Goal: Task Accomplishment & Management: Manage account settings

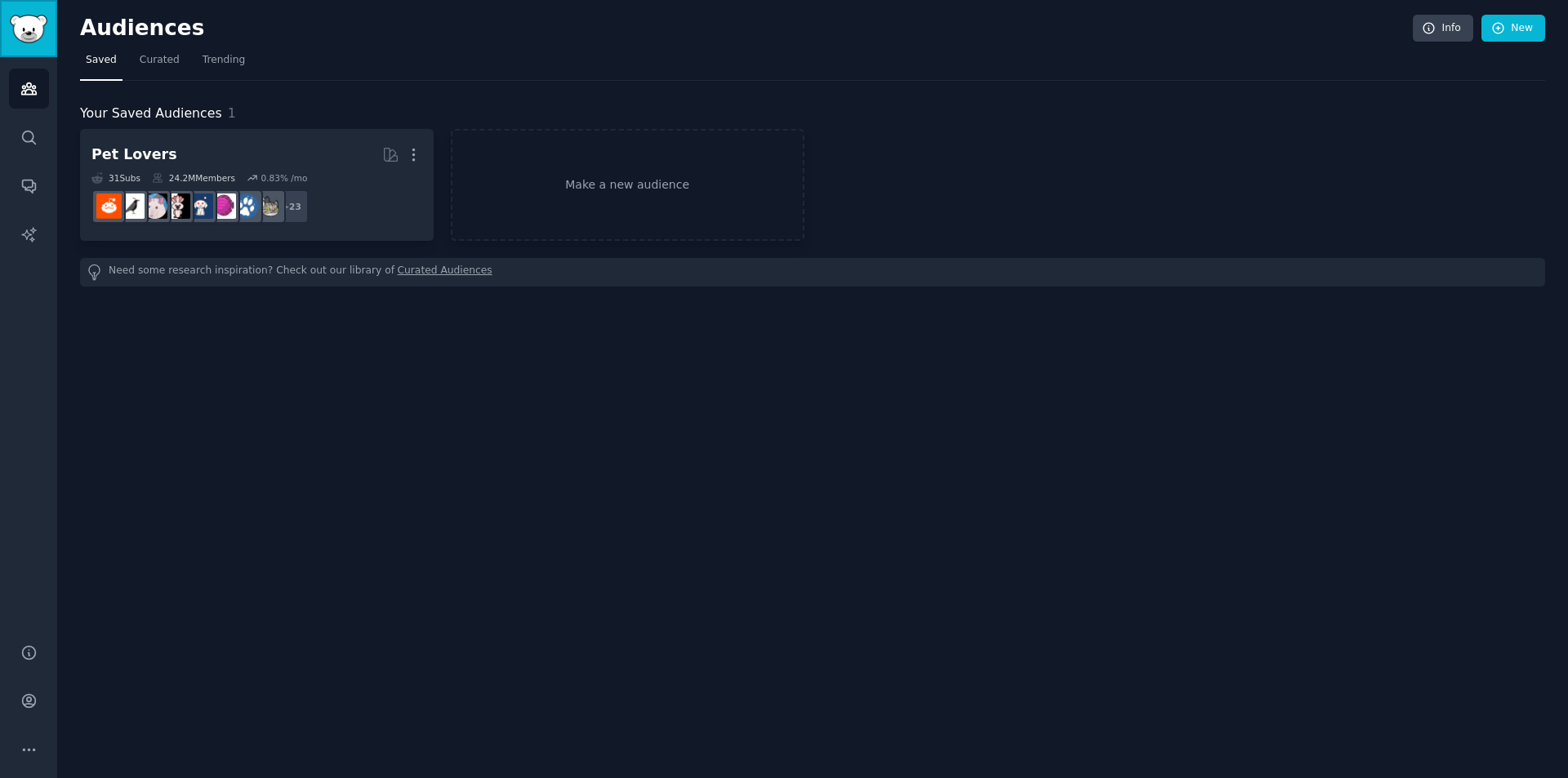
click at [31, 33] on img "Sidebar" at bounding box center [29, 29] width 38 height 29
click at [30, 706] on icon "Sidebar" at bounding box center [29, 701] width 17 height 17
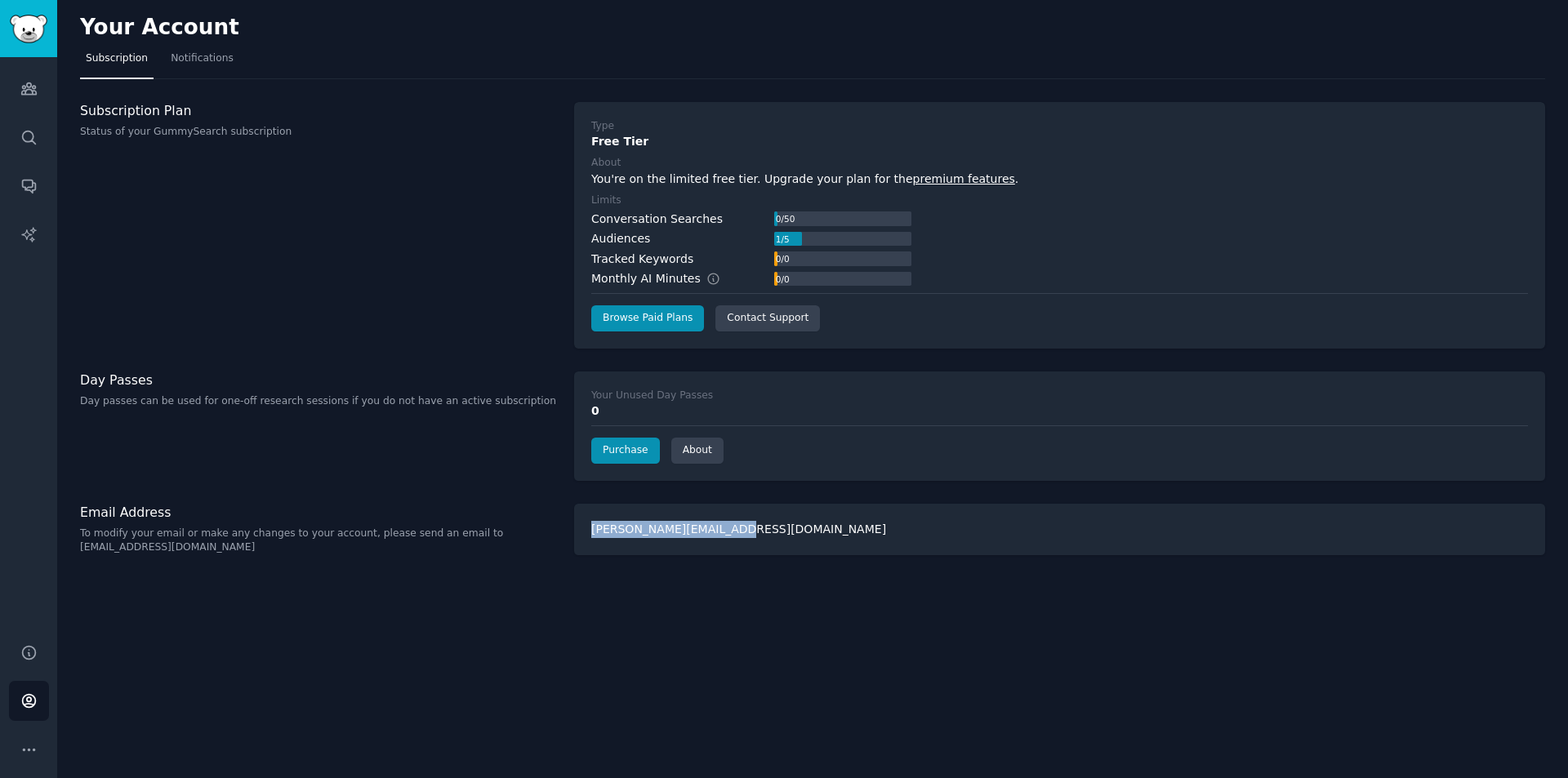
drag, startPoint x: 751, startPoint y: 538, endPoint x: 578, endPoint y: 540, distance: 173.0
click at [578, 540] on div "[PERSON_NAME][EMAIL_ADDRESS][DOMAIN_NAME]" at bounding box center [1060, 529] width 971 height 52
click at [1011, 657] on div "Your Account Subscription Notifications Subscription Plan Status of your GummyS…" at bounding box center [813, 389] width 1511 height 778
click at [33, 38] on img "Sidebar" at bounding box center [29, 29] width 38 height 29
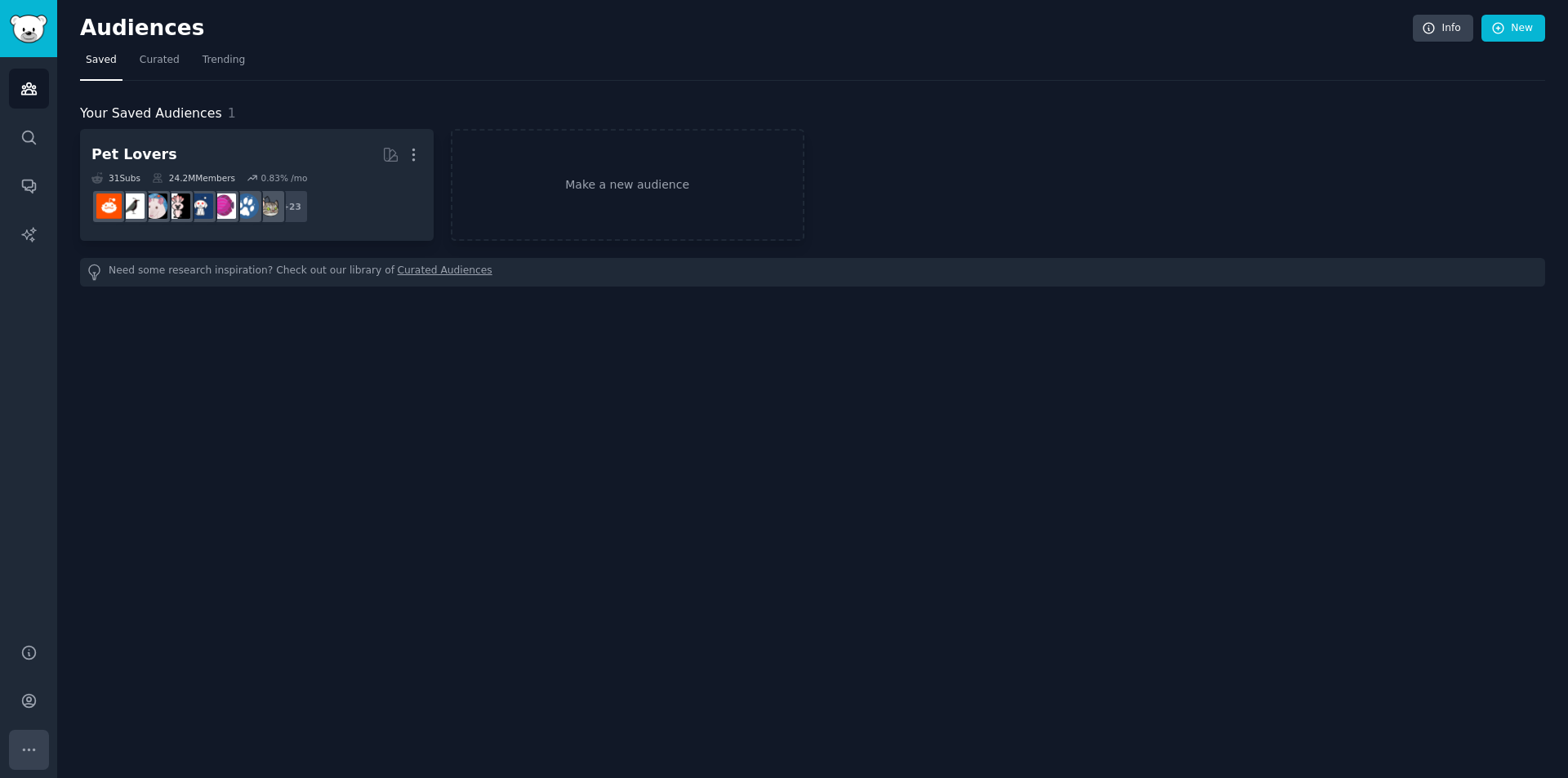
click at [29, 749] on icon "Sidebar" at bounding box center [28, 750] width 12 height 2
